Goal: Transaction & Acquisition: Purchase product/service

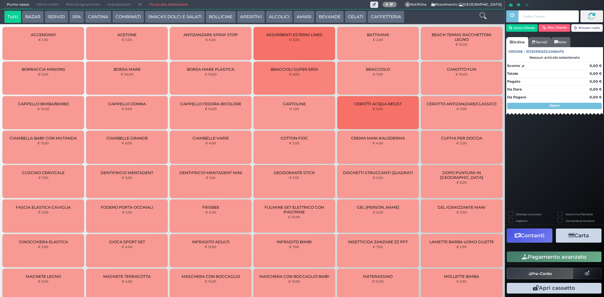
click at [377, 18] on button "CAFFETTERIA" at bounding box center [385, 17] width 36 height 13
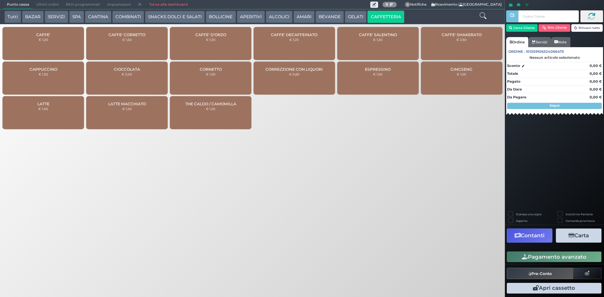
click at [60, 48] on div "CAFFE' € 1,20" at bounding box center [43, 43] width 81 height 33
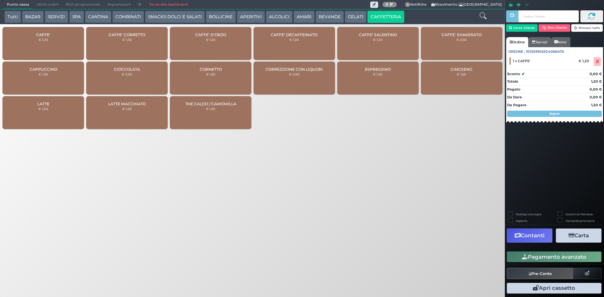
click at [541, 257] on button "Pagamento avanzato" at bounding box center [553, 256] width 95 height 11
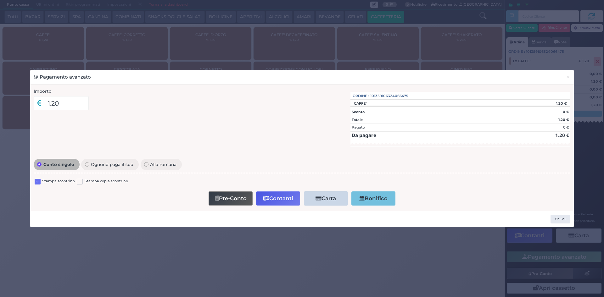
click at [38, 182] on label at bounding box center [38, 182] width 6 height 6
click at [0, 0] on input "checkbox" at bounding box center [0, 0] width 0 height 0
click at [294, 197] on button "Contanti" at bounding box center [278, 198] width 44 height 14
